Goal: Information Seeking & Learning: Learn about a topic

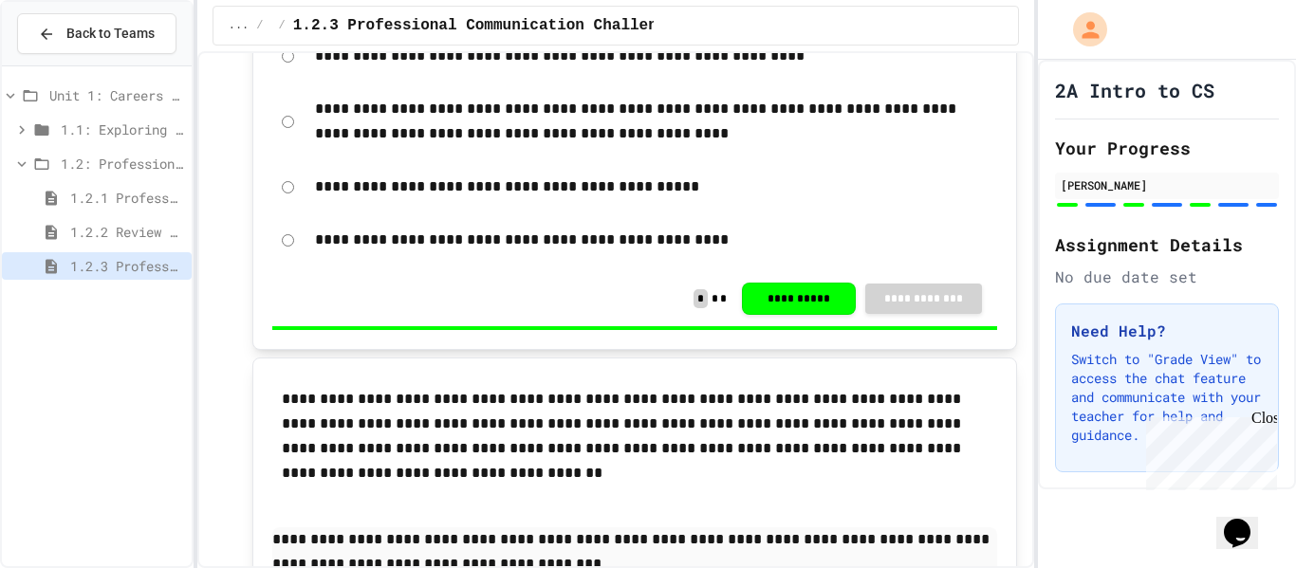
scroll to position [2164, 0]
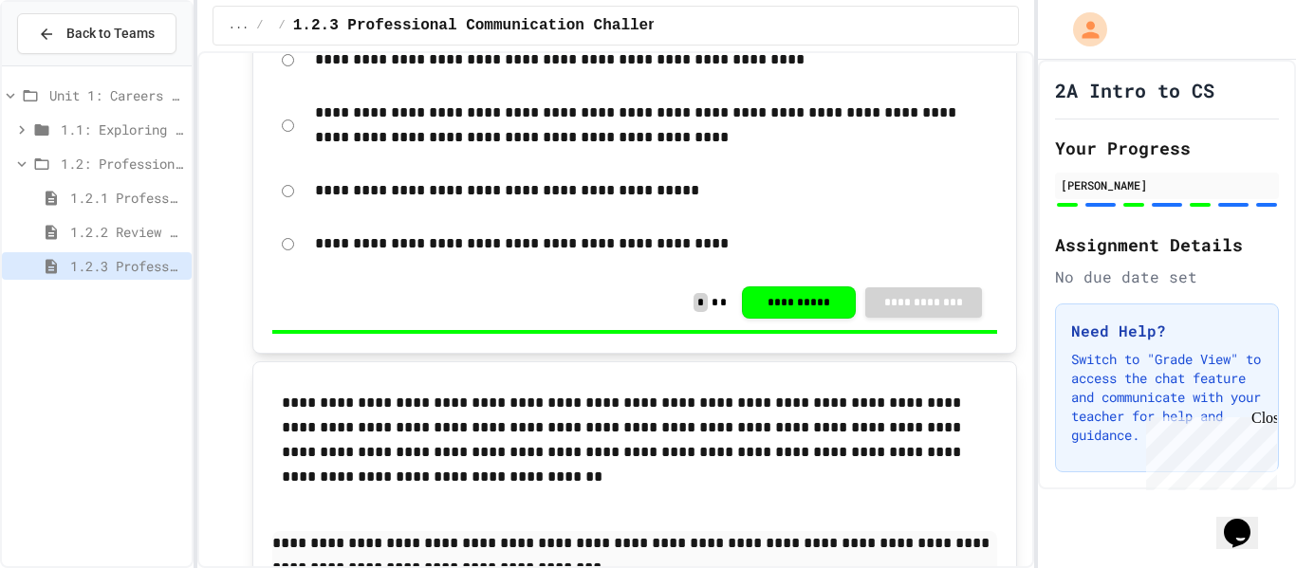
click at [147, 234] on span "1.2.2 Review - Professional Communication" at bounding box center [127, 232] width 114 height 20
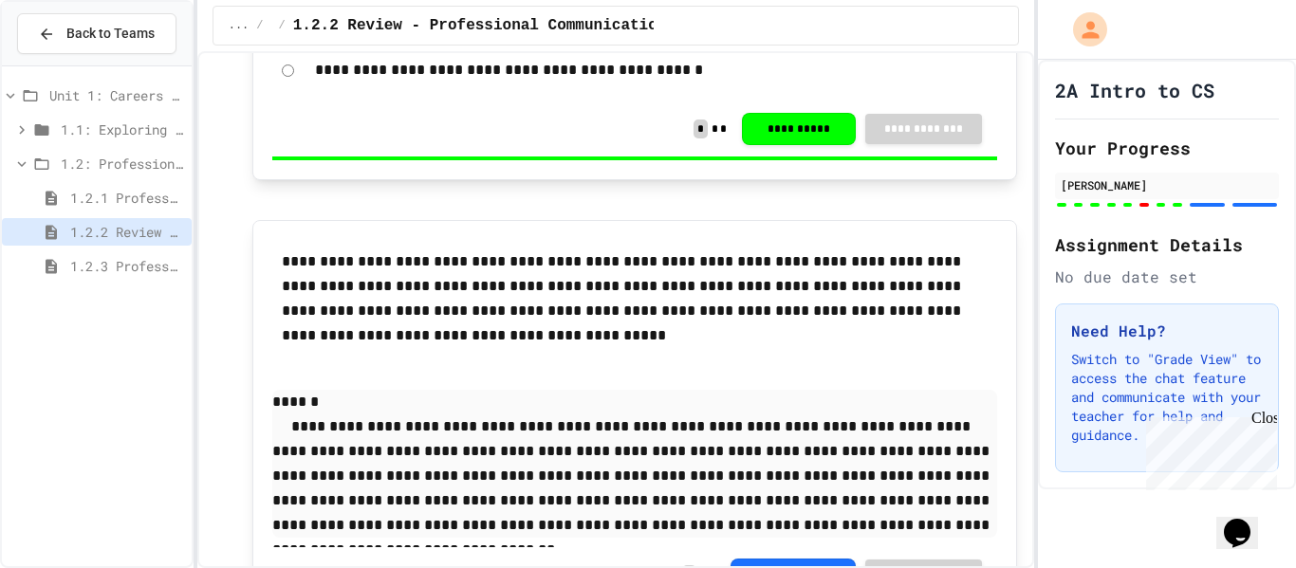
scroll to position [3401, 0]
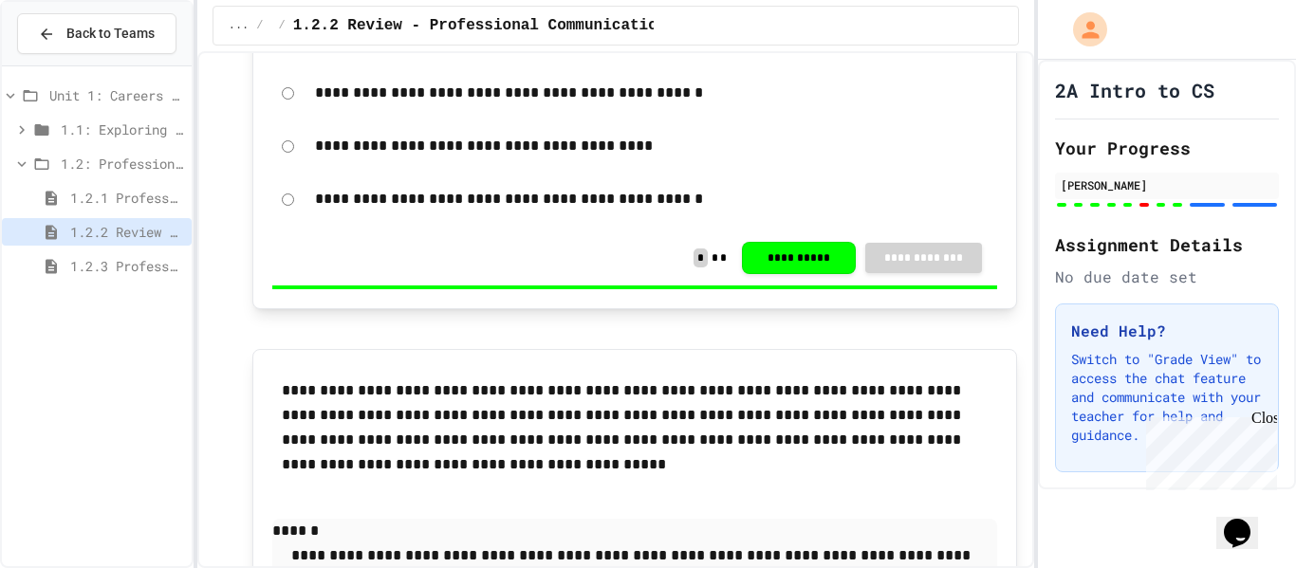
click at [125, 188] on span "1.2.1 Professional Communication" at bounding box center [127, 198] width 114 height 20
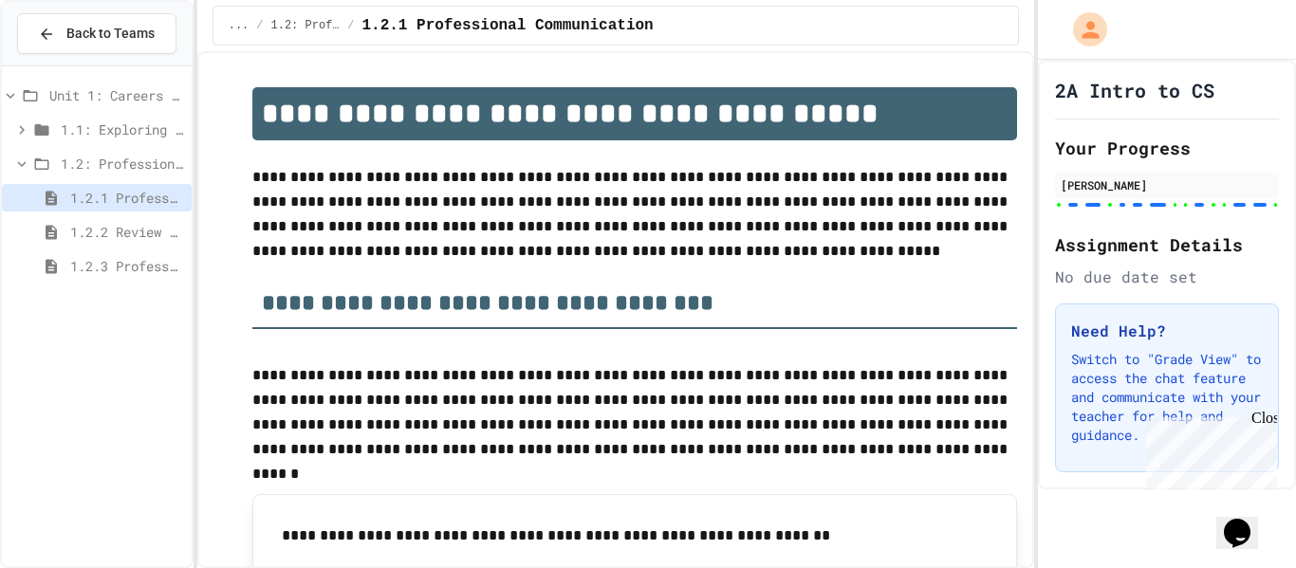
click at [24, 126] on icon at bounding box center [21, 129] width 17 height 17
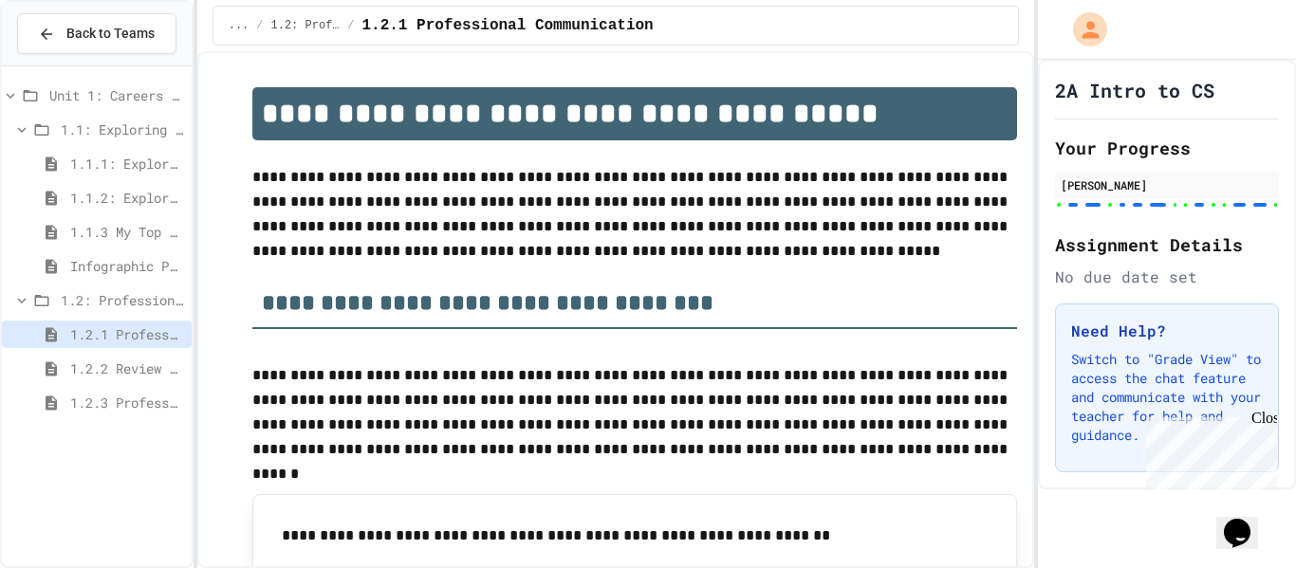
click at [89, 162] on span "1.1.1: Exploring CS Careers" at bounding box center [127, 164] width 114 height 20
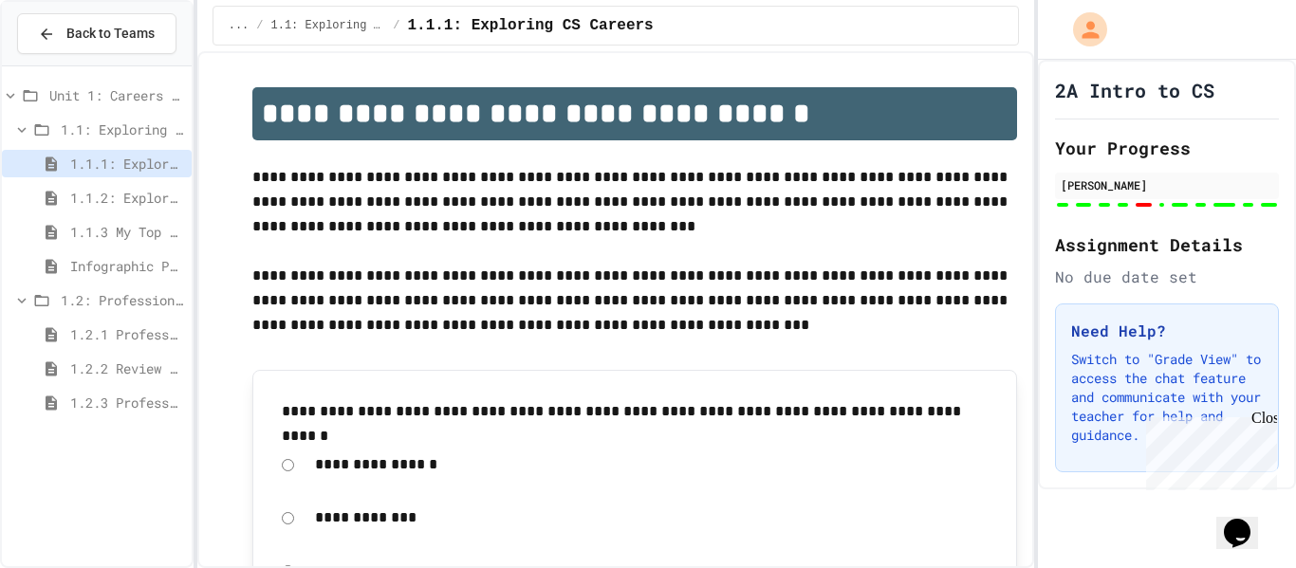
click at [110, 204] on span "1.1.2: Exploring CS Careers - Review" at bounding box center [127, 198] width 114 height 20
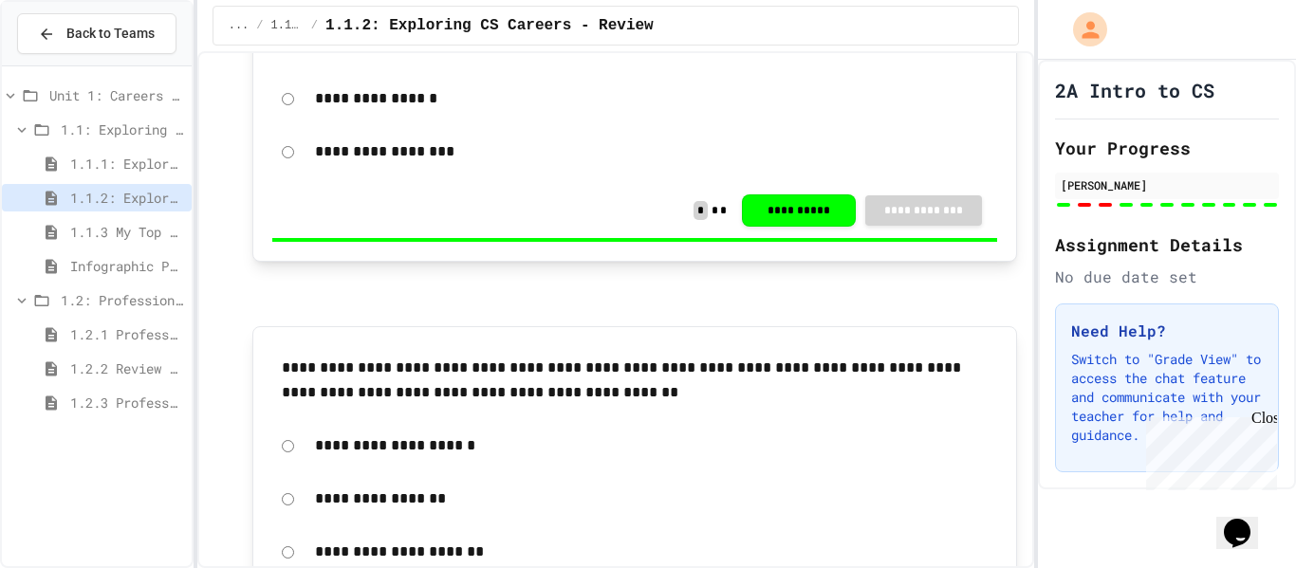
scroll to position [1651, 0]
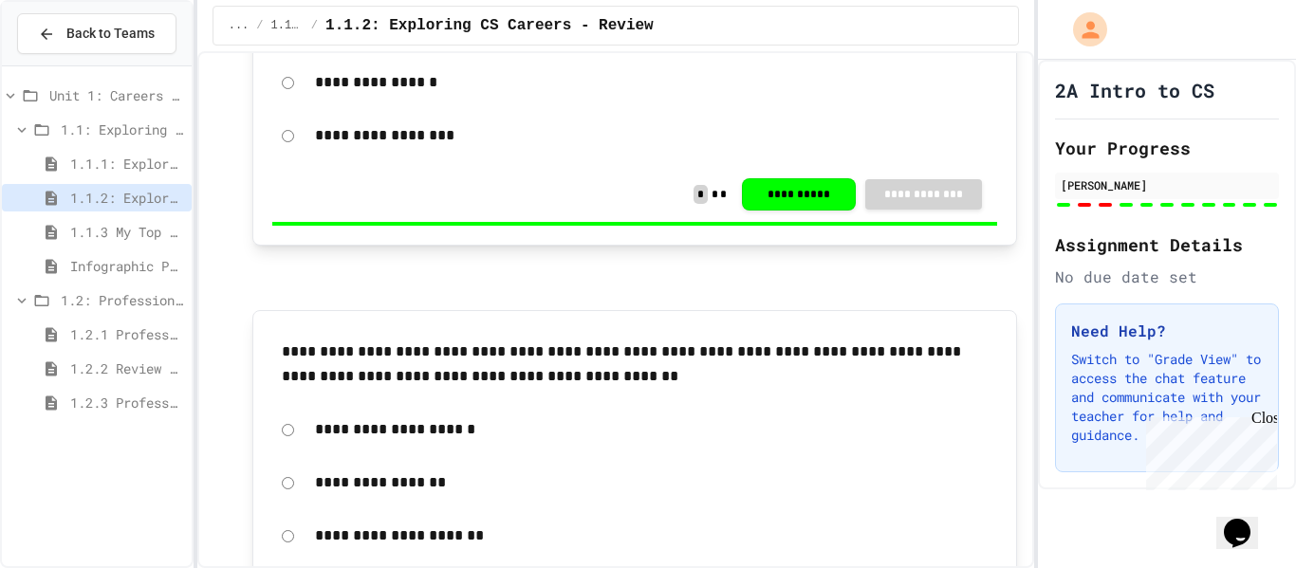
click at [167, 230] on span "1.1.3 My Top 3 CS Careers!" at bounding box center [127, 232] width 114 height 20
